Goal: Find specific page/section: Find specific page/section

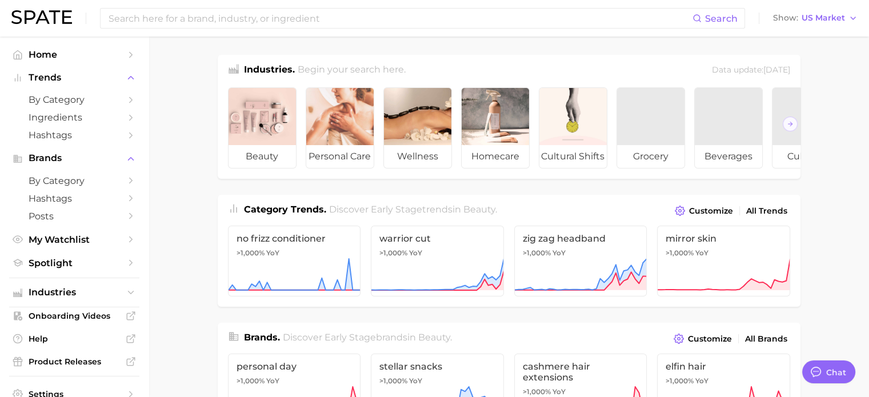
type textarea "x"
click at [249, 22] on input at bounding box center [399, 18] width 585 height 19
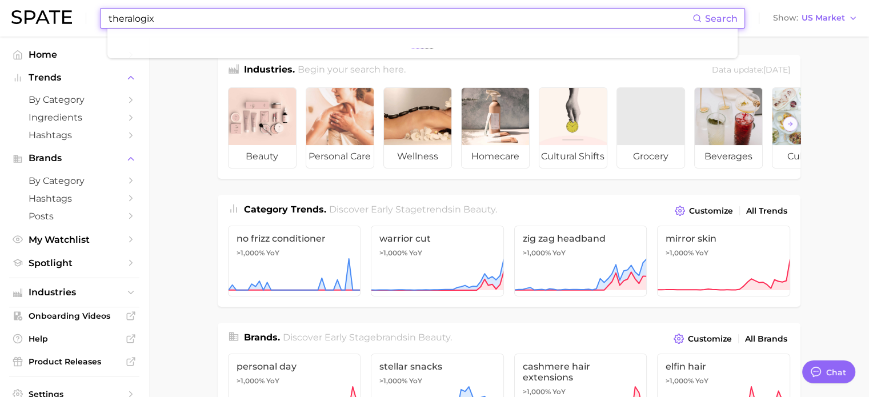
type input "theralogix"
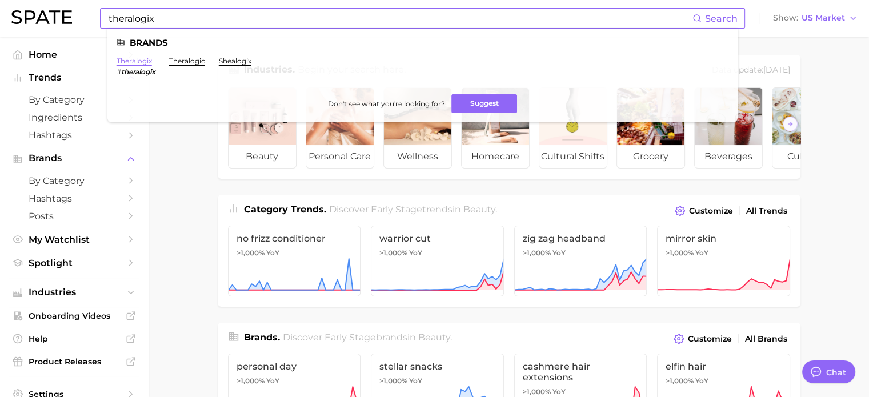
click at [145, 62] on link "theralogix" at bounding box center [134, 61] width 35 height 9
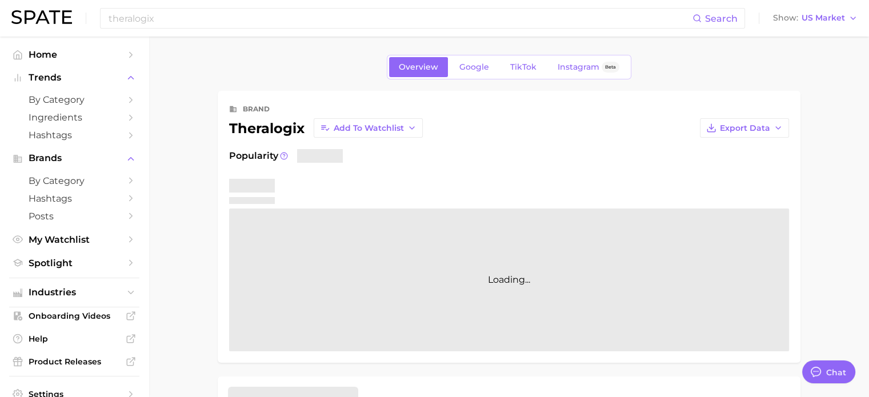
type textarea "x"
